Goal: Complete application form: Complete application form

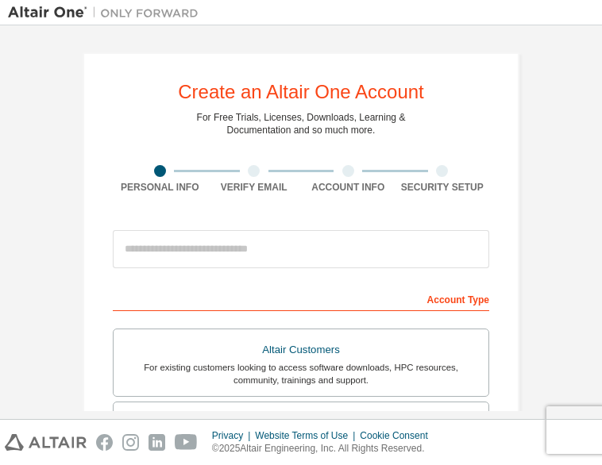
drag, startPoint x: 245, startPoint y: 227, endPoint x: 237, endPoint y: 255, distance: 28.9
click at [237, 255] on div at bounding box center [301, 249] width 376 height 54
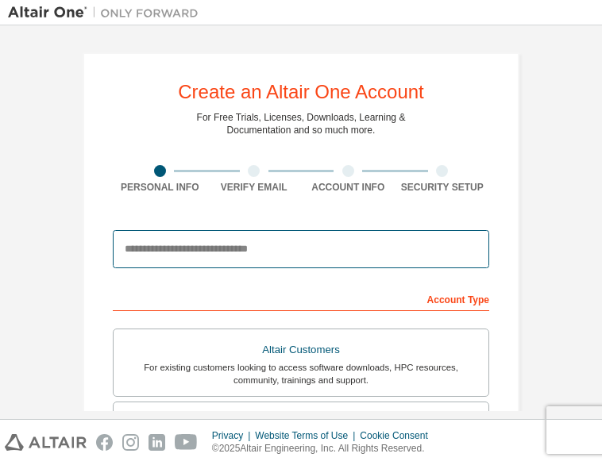
click at [237, 255] on input "email" at bounding box center [301, 249] width 376 height 38
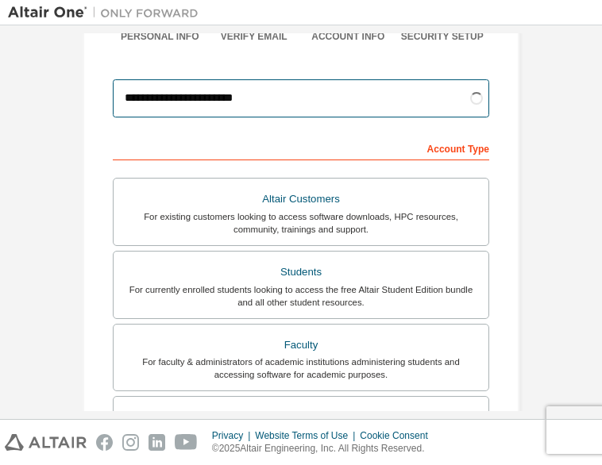
scroll to position [150, 0]
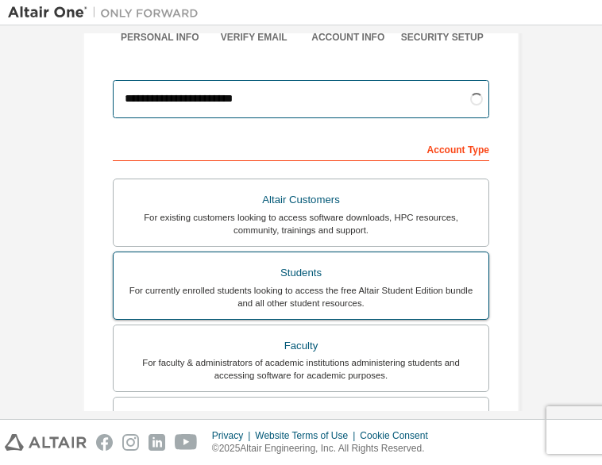
type input "**********"
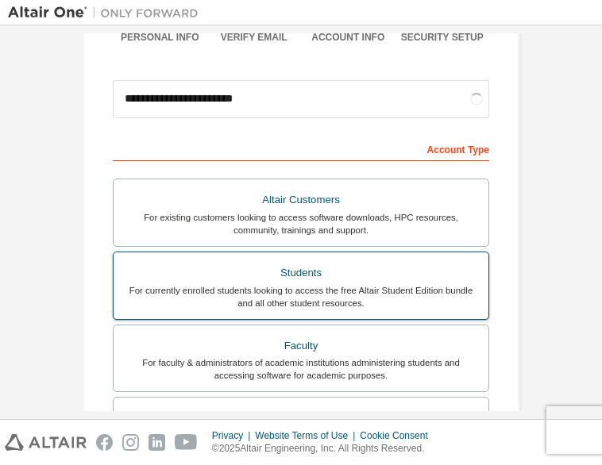
click at [306, 281] on div "Students" at bounding box center [301, 273] width 356 height 22
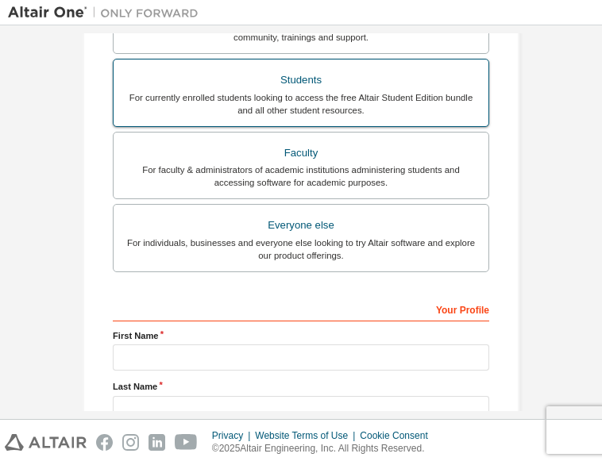
scroll to position [364, 0]
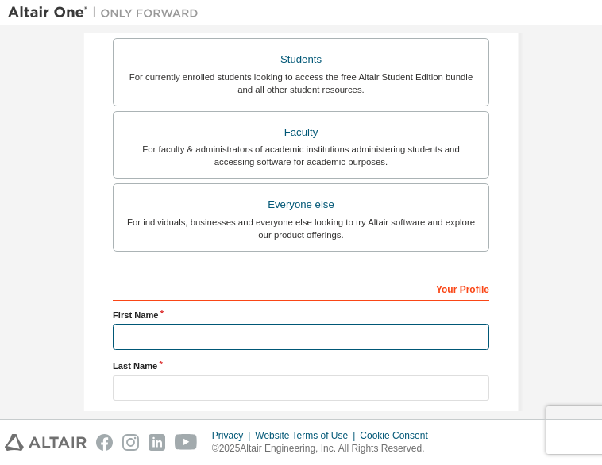
click at [349, 326] on input "text" at bounding box center [301, 337] width 376 height 26
type input "**********"
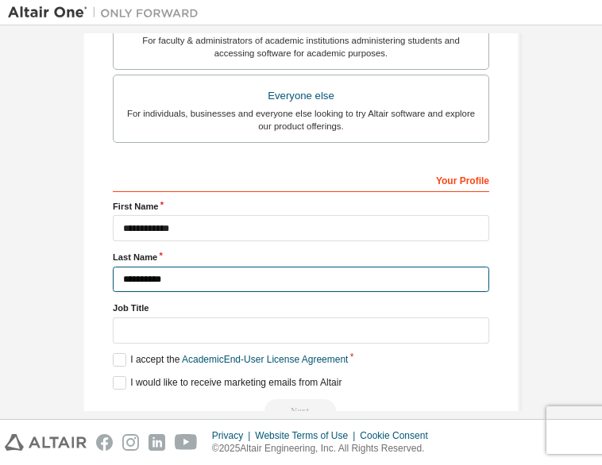
scroll to position [476, 0]
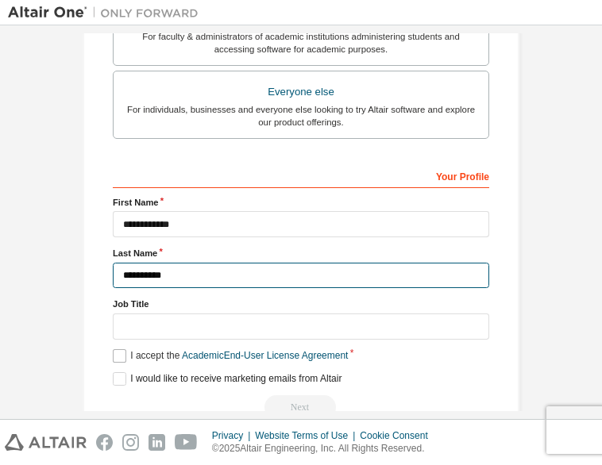
type input "**********"
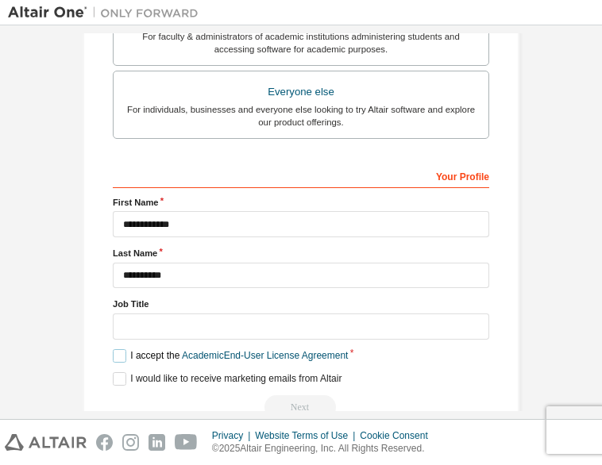
click at [116, 350] on label "I accept the Academic End-User License Agreement" at bounding box center [230, 355] width 235 height 13
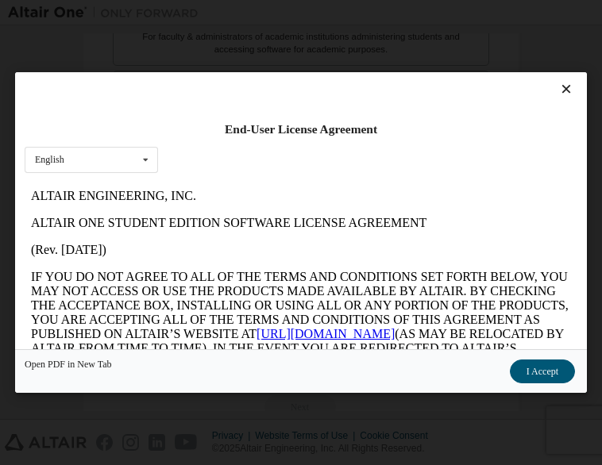
scroll to position [0, 0]
click at [520, 369] on button "I Accept" at bounding box center [542, 372] width 65 height 24
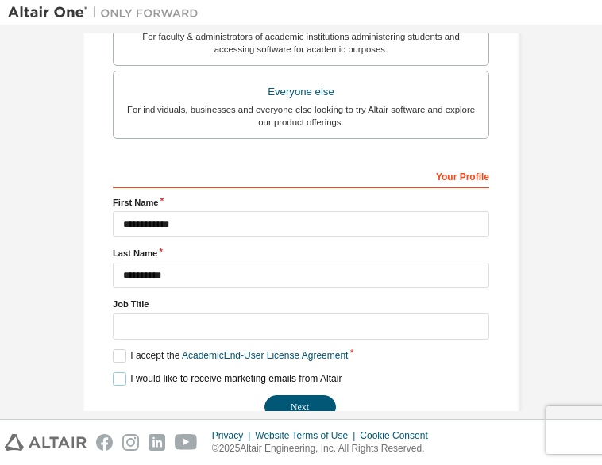
click at [150, 372] on label "I would like to receive marketing emails from Altair" at bounding box center [227, 378] width 229 height 13
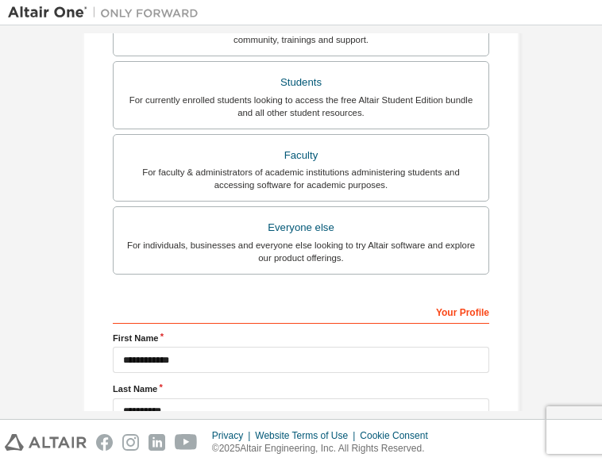
scroll to position [510, 0]
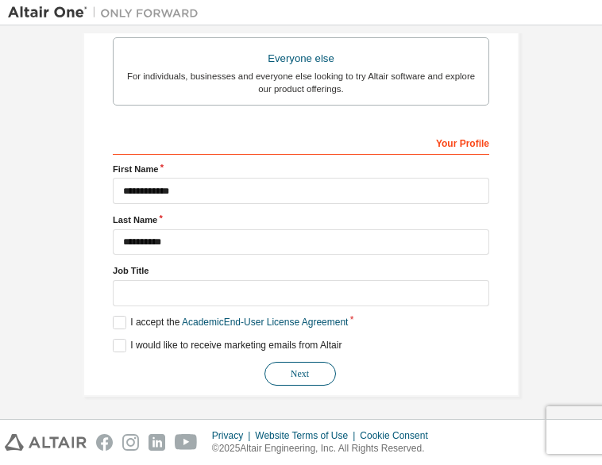
click at [306, 362] on button "Next" at bounding box center [299, 374] width 71 height 24
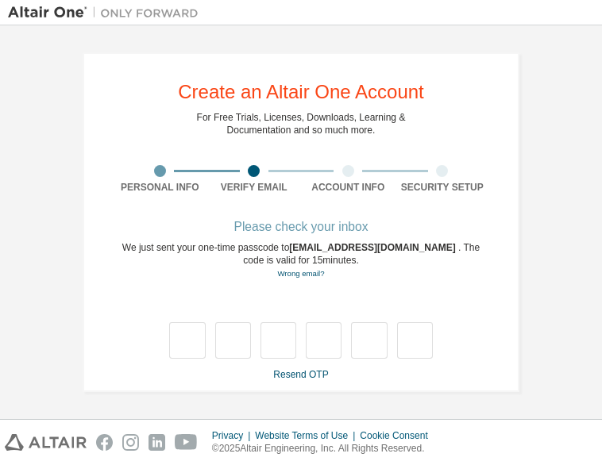
scroll to position [0, 0]
type input "*"
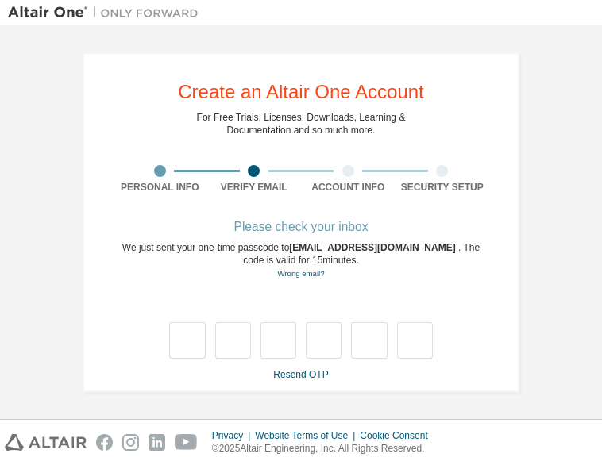
type input "*"
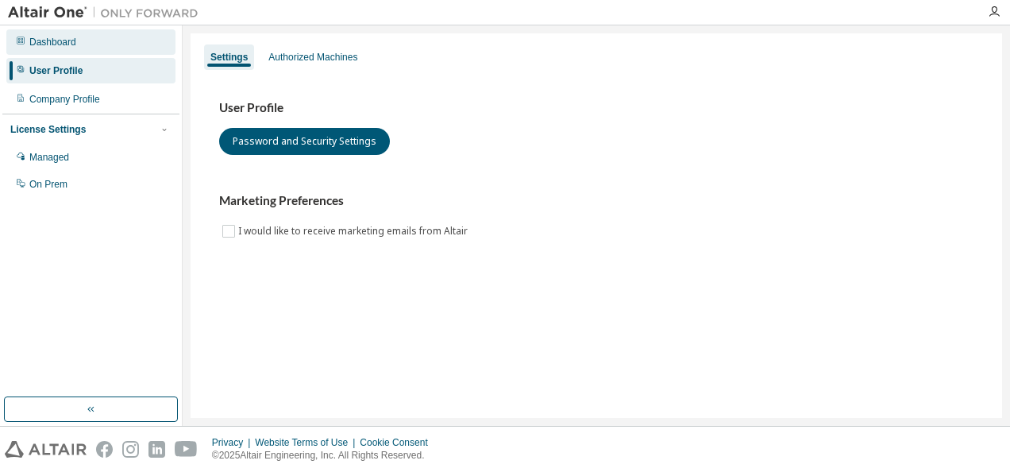
click at [81, 50] on div "Dashboard" at bounding box center [90, 41] width 169 height 25
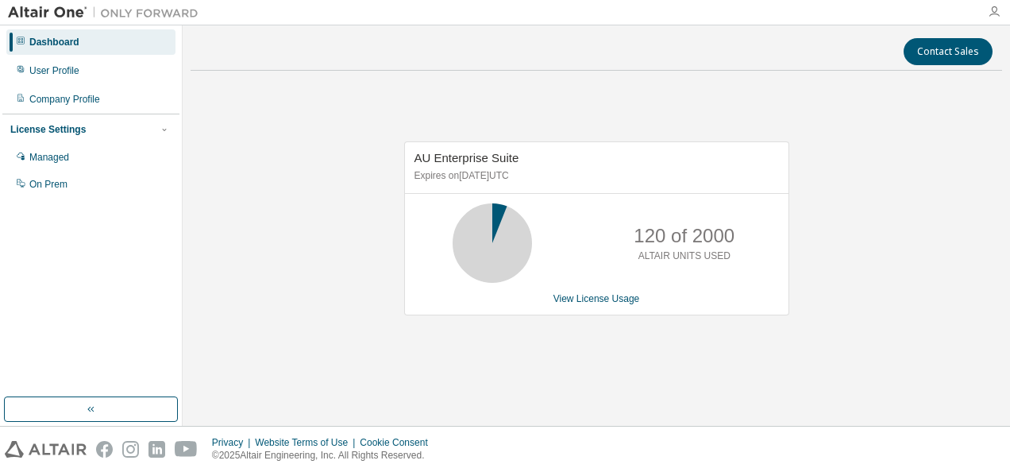
click at [993, 11] on icon "button" at bounding box center [994, 12] width 13 height 13
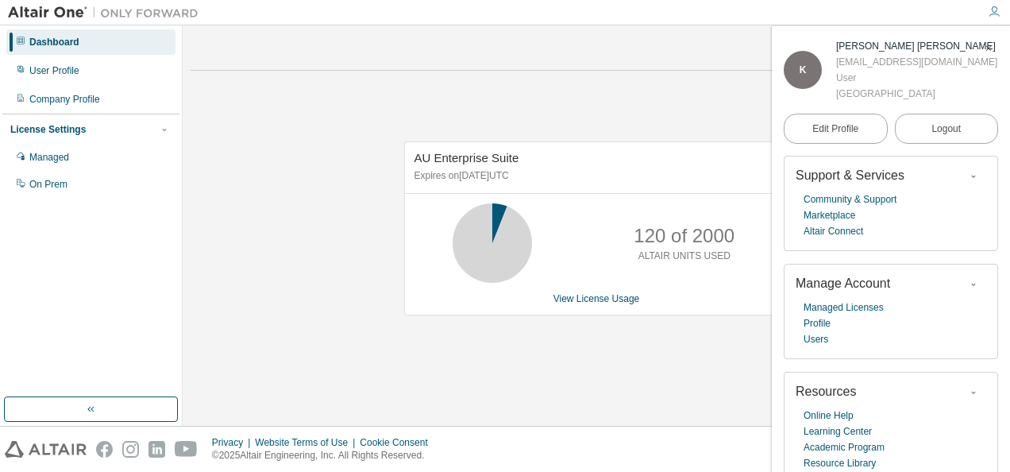
drag, startPoint x: 360, startPoint y: 105, endPoint x: 302, endPoint y: 33, distance: 92.0
click at [302, 33] on div "Contact Sales AU Enterprise Suite Expires on December 29, 2025 UTC 120 of 2000 …" at bounding box center [596, 225] width 811 height 384
